Goal: Information Seeking & Learning: Learn about a topic

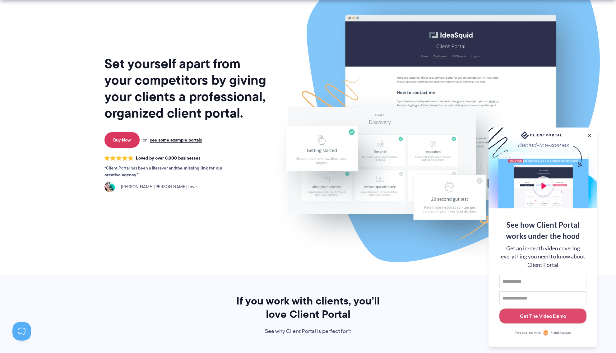
scroll to position [73, 0]
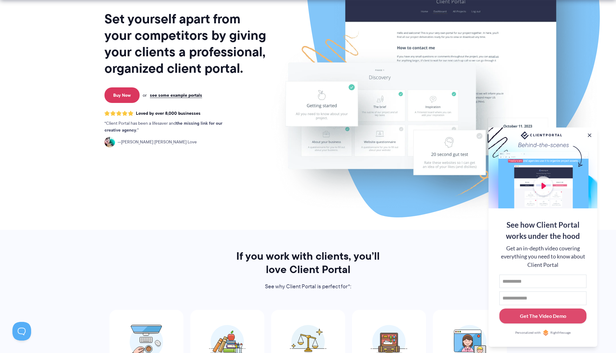
click at [549, 184] on div at bounding box center [543, 168] width 109 height 81
click at [546, 184] on div at bounding box center [543, 168] width 109 height 81
click at [545, 184] on div at bounding box center [543, 168] width 109 height 81
click at [589, 134] on button at bounding box center [589, 135] width 7 height 7
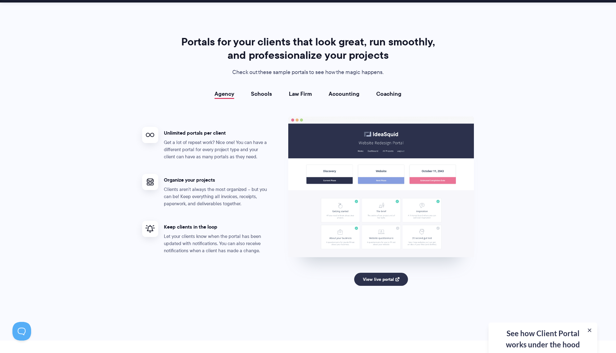
scroll to position [1123, 0]
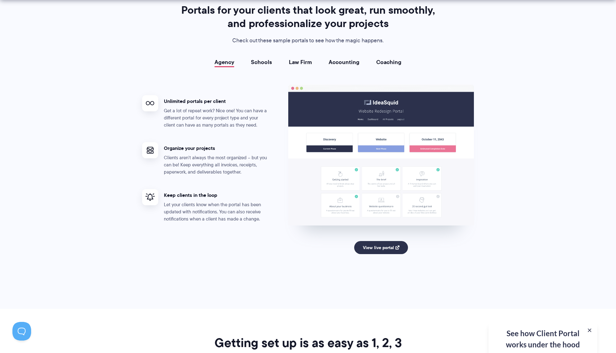
drag, startPoint x: 212, startPoint y: 102, endPoint x: 260, endPoint y: 73, distance: 56.0
click at [212, 102] on h4 "Unlimited portals per client" at bounding box center [217, 101] width 106 height 7
click at [258, 63] on link "Schools" at bounding box center [261, 62] width 21 height 6
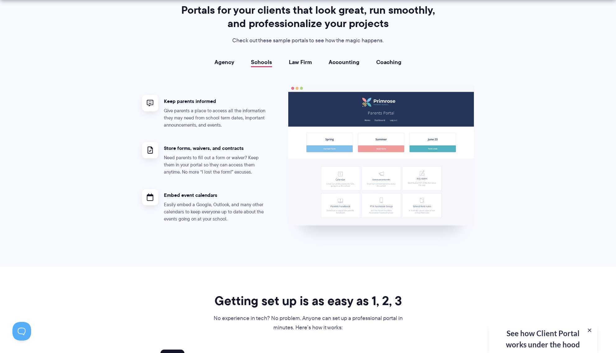
click at [300, 60] on link "Law Firm" at bounding box center [300, 62] width 23 height 6
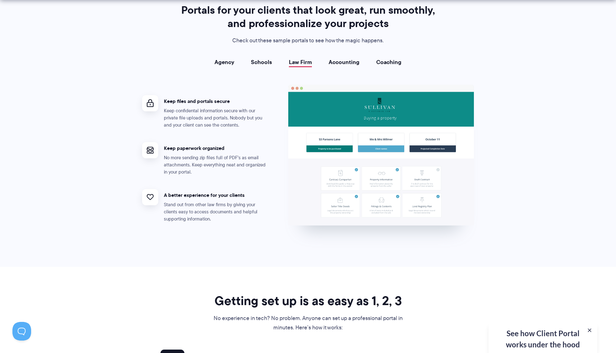
click at [332, 61] on link "Accounting" at bounding box center [344, 62] width 31 height 6
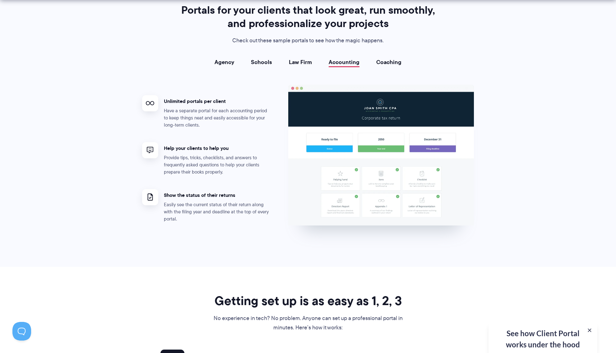
click at [228, 64] on link "Agency" at bounding box center [225, 62] width 20 height 6
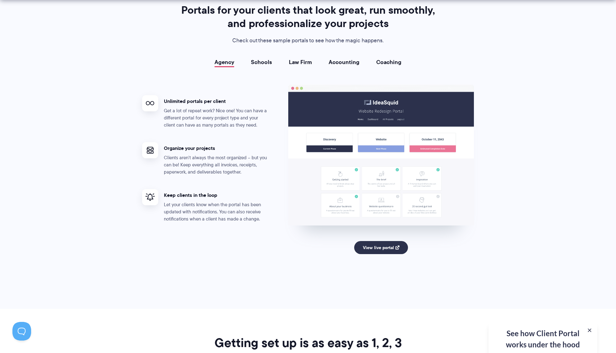
scroll to position [1184, 0]
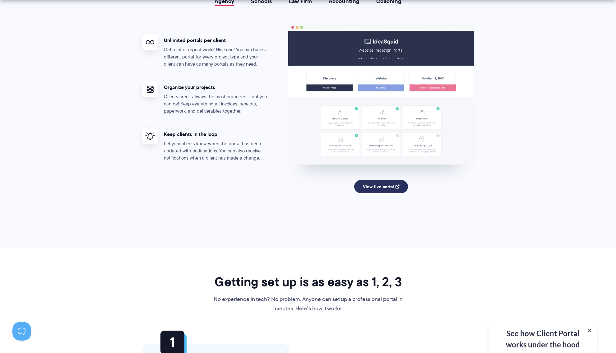
click at [377, 188] on link "View live portal" at bounding box center [381, 186] width 54 height 13
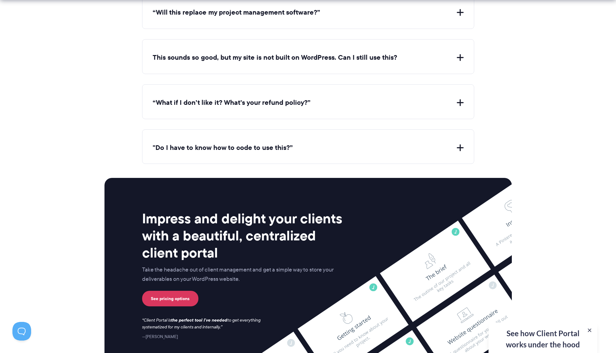
scroll to position [2362, 0]
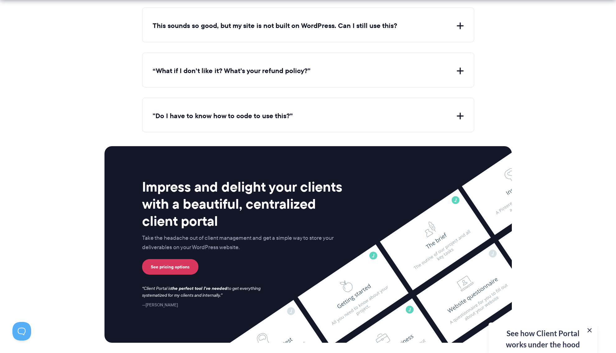
click at [590, 332] on button at bounding box center [589, 330] width 7 height 7
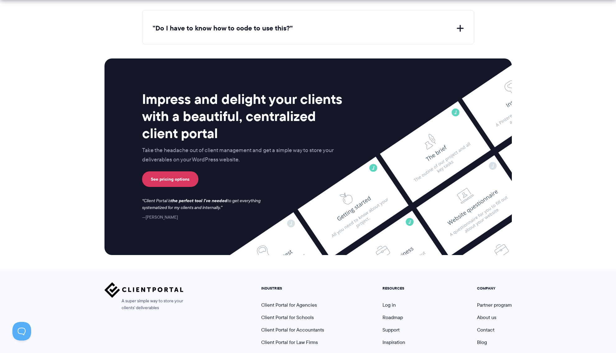
scroll to position [2502, 0]
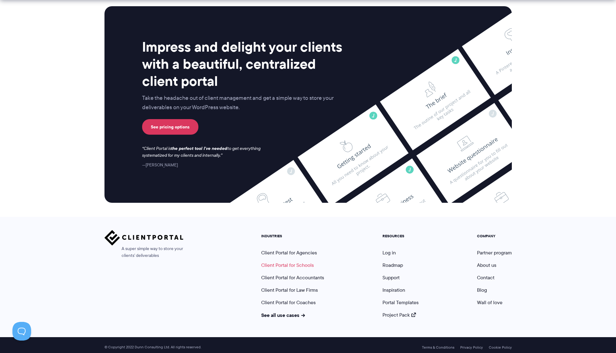
click at [298, 262] on link "Client Portal for Schools" at bounding box center [287, 265] width 53 height 7
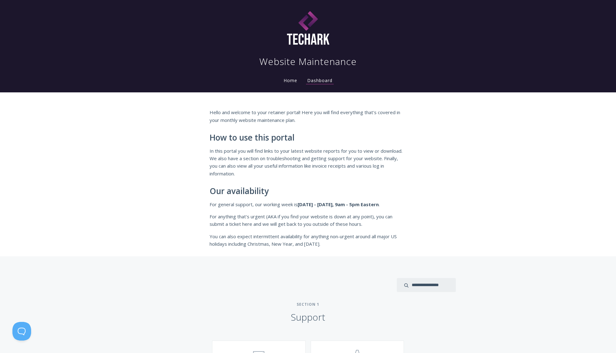
click at [293, 82] on link "Home" at bounding box center [290, 80] width 16 height 6
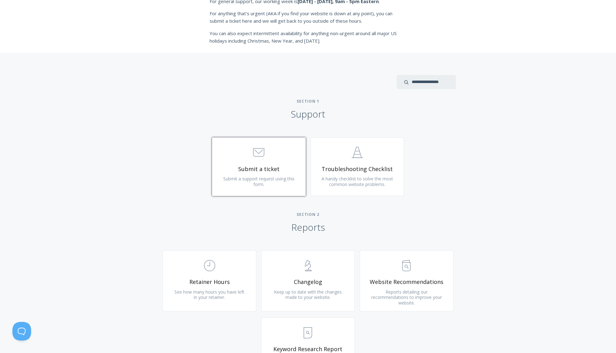
scroll to position [237, 0]
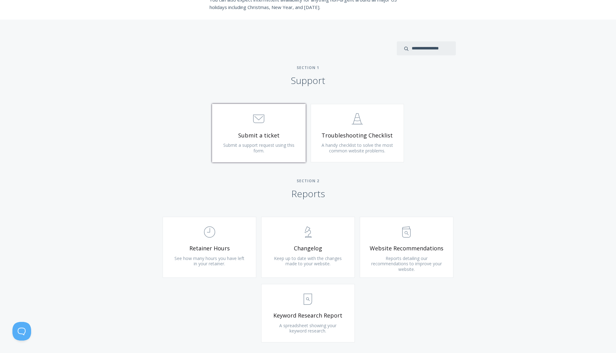
click at [280, 147] on span "Submit a support request using this form." at bounding box center [258, 148] width 71 height 12
click at [312, 136] on link ".st0{fill:none;stroke:#000000;stroke-width:2;stroke-miterlimit:10;} Untitled-24…" at bounding box center [358, 133] width 94 height 58
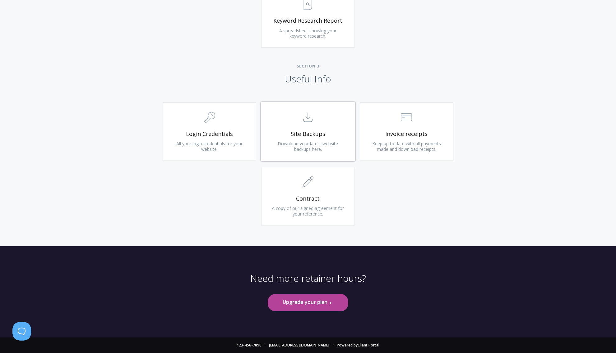
scroll to position [428, 0]
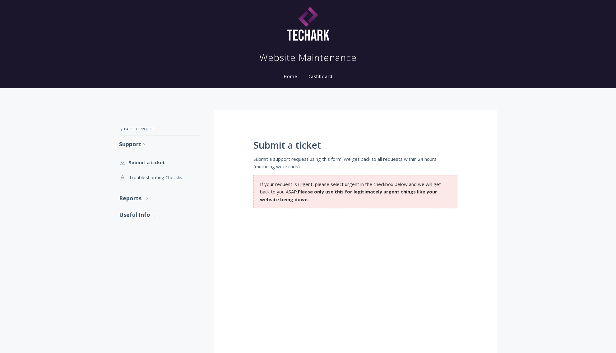
scroll to position [8, 0]
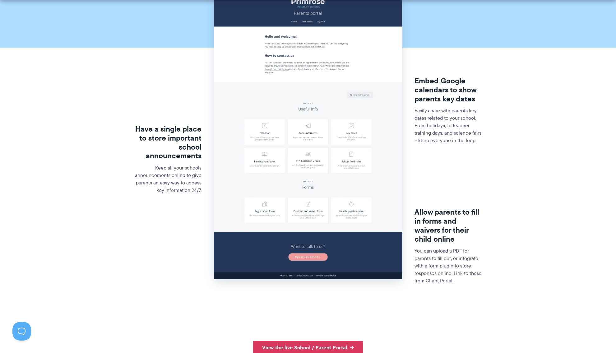
scroll to position [274, 0]
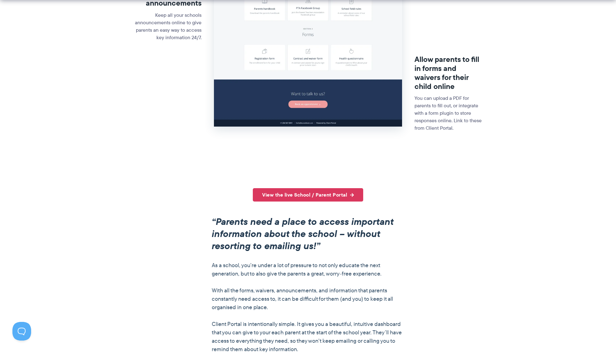
click at [301, 179] on section "Have a single place to store important school announcements Keep all your schoo…" at bounding box center [308, 2] width 616 height 373
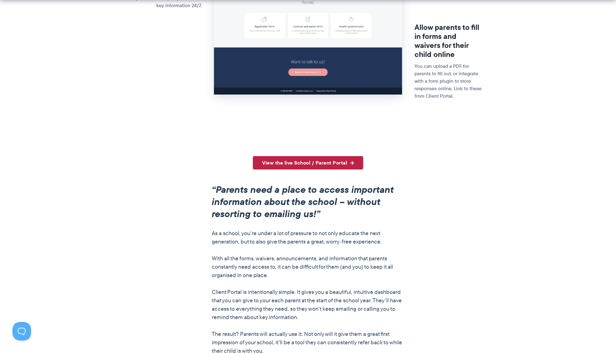
click at [330, 162] on link "View the live School / Parent Portal" at bounding box center [308, 162] width 110 height 13
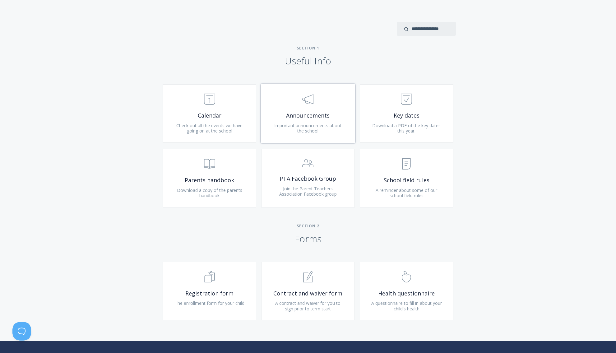
scroll to position [294, 0]
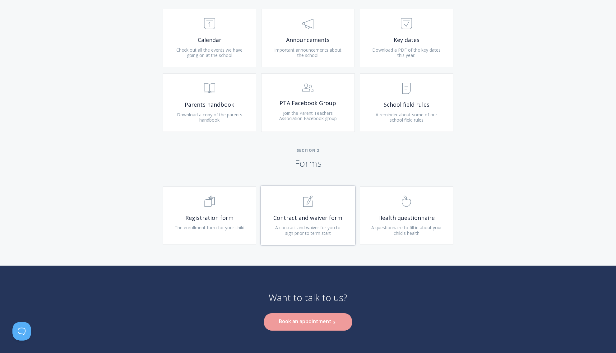
click at [318, 201] on span ".st0{fill:none;stroke:#000000;stroke-width:2;stroke-miterlimit:10;} 1. General" at bounding box center [308, 201] width 74 height 19
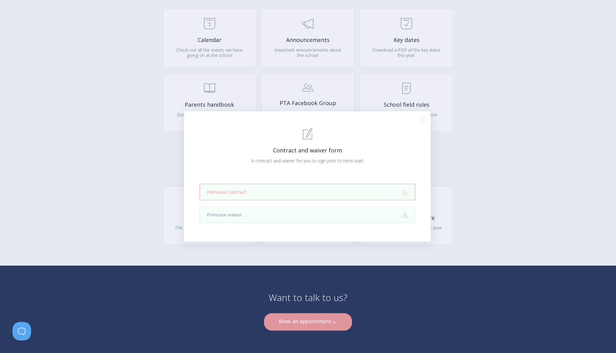
click at [314, 194] on link "Primrose Contract Download" at bounding box center [307, 192] width 215 height 16
click at [422, 117] on icon ".st0{fill:none;stroke:#000000;stroke-width:2;stroke-miterlimit:10;} Close" at bounding box center [422, 119] width 5 height 5
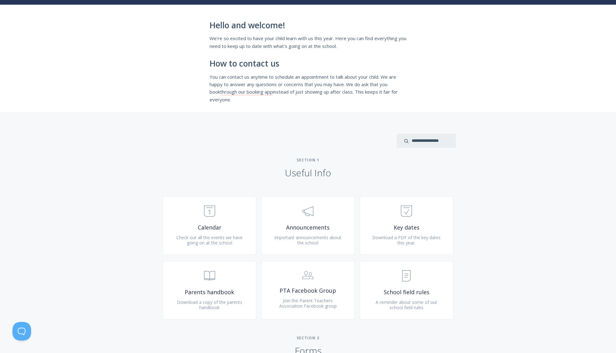
scroll to position [0, 0]
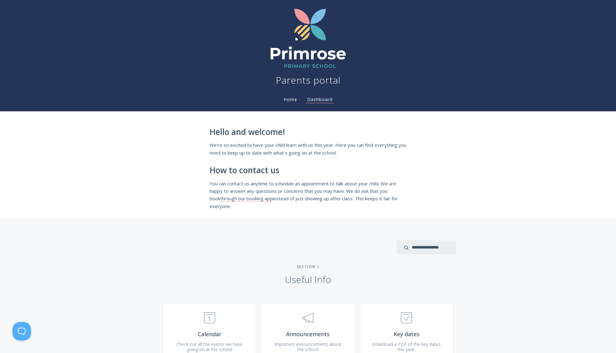
click at [287, 98] on link "Home" at bounding box center [290, 99] width 16 height 6
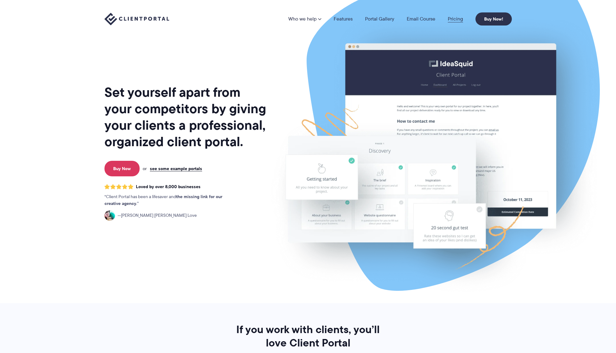
click at [450, 21] on link "Pricing" at bounding box center [455, 18] width 15 height 5
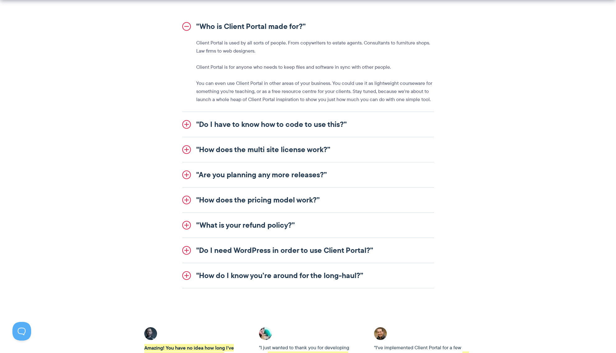
scroll to position [730, 0]
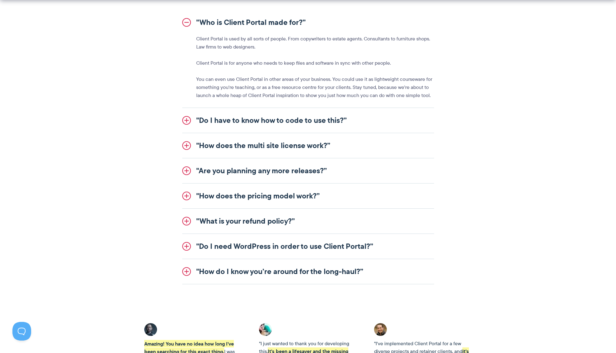
drag, startPoint x: 188, startPoint y: 120, endPoint x: 195, endPoint y: 121, distance: 6.3
click at [188, 120] on link ""Do I have to know how to code to use this?”" at bounding box center [308, 120] width 252 height 25
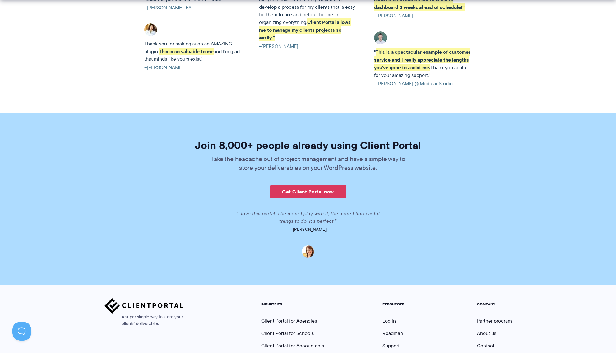
scroll to position [1426, 0]
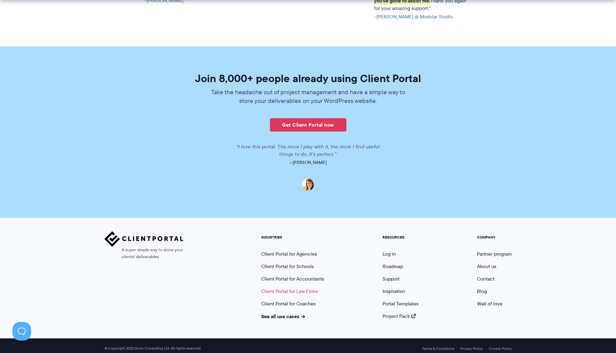
click at [304, 288] on link "Client Portal for Law Firms" at bounding box center [289, 291] width 57 height 7
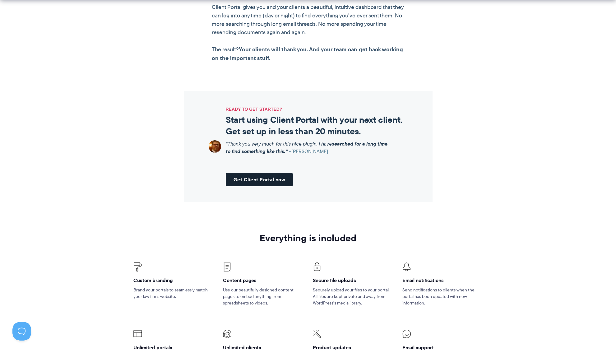
click at [271, 182] on link "Get Client Portal now" at bounding box center [259, 179] width 67 height 13
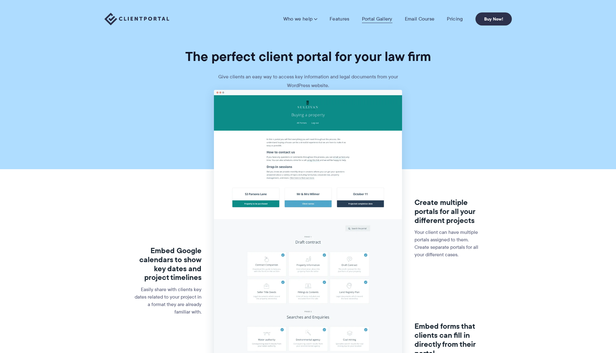
click at [374, 21] on link "Portal Gallery" at bounding box center [377, 19] width 30 height 6
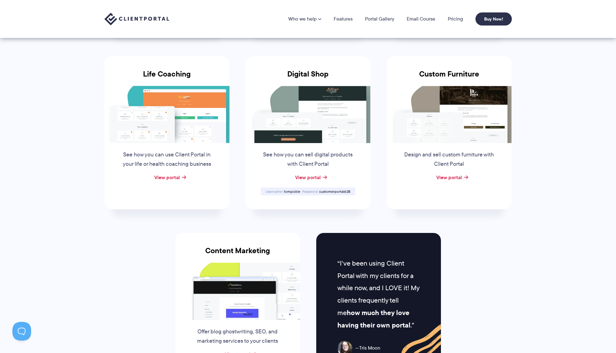
scroll to position [405, 0]
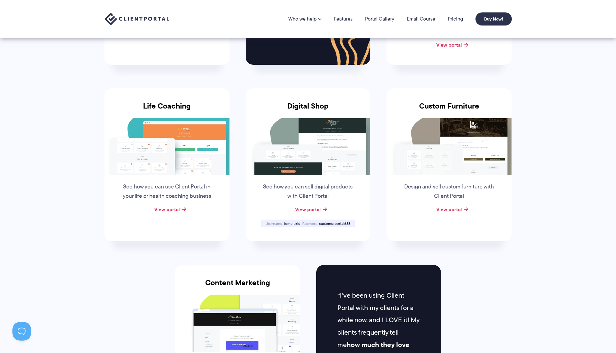
click at [454, 126] on img at bounding box center [449, 146] width 125 height 57
click at [452, 207] on link "View portal" at bounding box center [449, 209] width 26 height 7
click at [348, 127] on img at bounding box center [308, 146] width 125 height 57
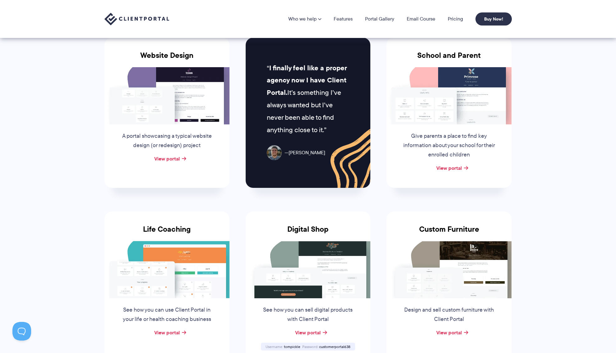
scroll to position [250, 0]
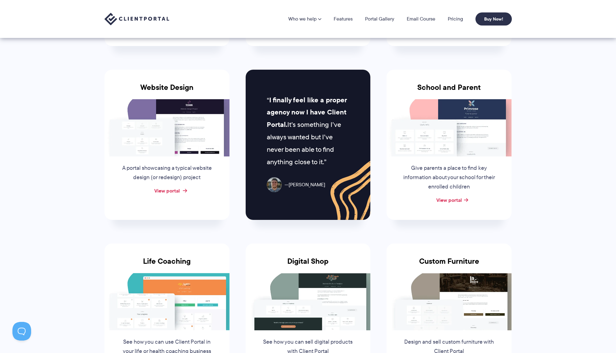
click at [174, 189] on link "View portal" at bounding box center [167, 190] width 26 height 7
click at [456, 16] on link "Pricing" at bounding box center [455, 18] width 15 height 5
